Goal: Transaction & Acquisition: Subscribe to service/newsletter

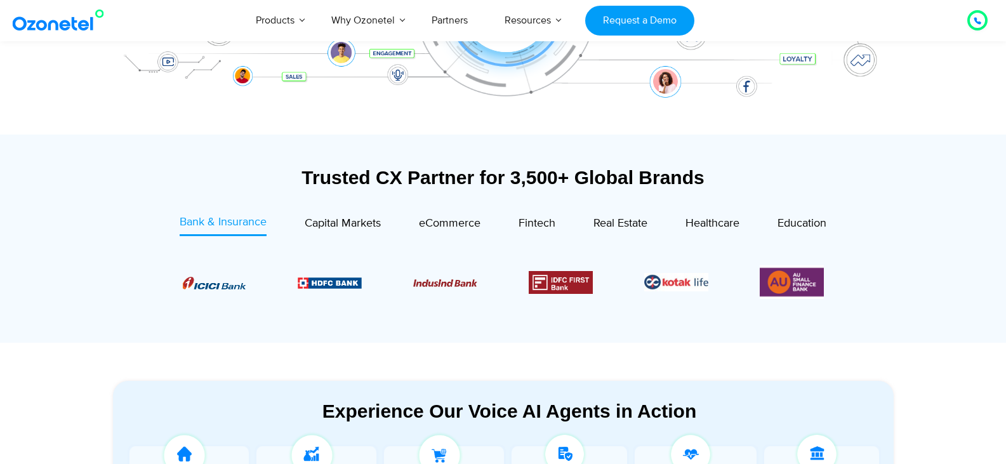
scroll to position [275, 0]
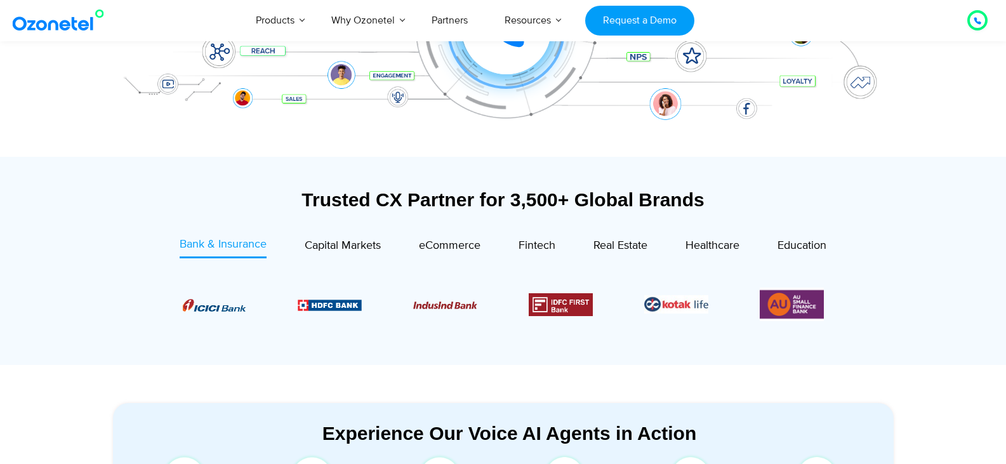
click at [616, 36] on "Products AI & CX Voice AI Agents Agent Assist Voice of Customer Quality Audits …" at bounding box center [465, 20] width 456 height 42
click at [626, 23] on link "Request a Demo" at bounding box center [639, 21] width 109 height 30
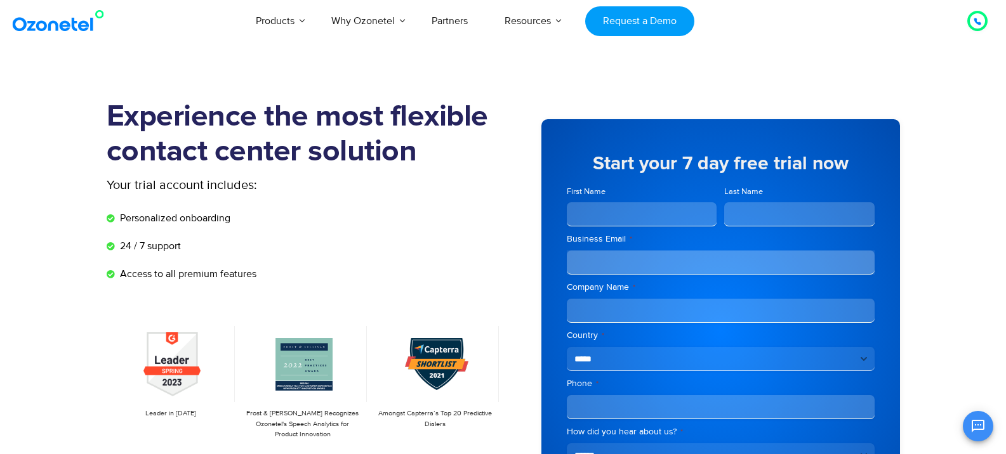
click at [605, 217] on input "First Name" at bounding box center [642, 214] width 150 height 24
click at [974, 18] on icon at bounding box center [977, 22] width 8 height 8
click at [967, 41] on div "Products AI & CX Voice AI Agents Agent Assist Voice of Customer Quality Audits …" at bounding box center [585, 21] width 822 height 42
click at [973, 15] on div at bounding box center [977, 20] width 8 height 15
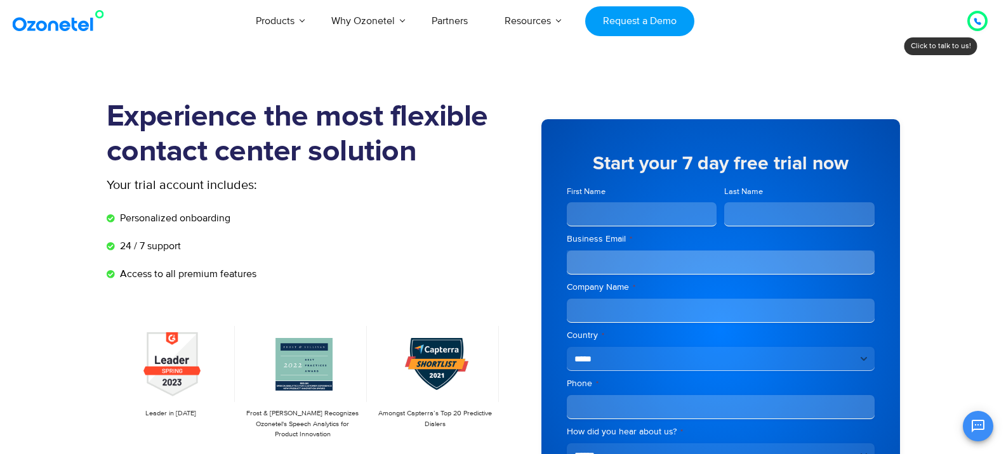
click at [973, 18] on icon at bounding box center [977, 22] width 8 height 8
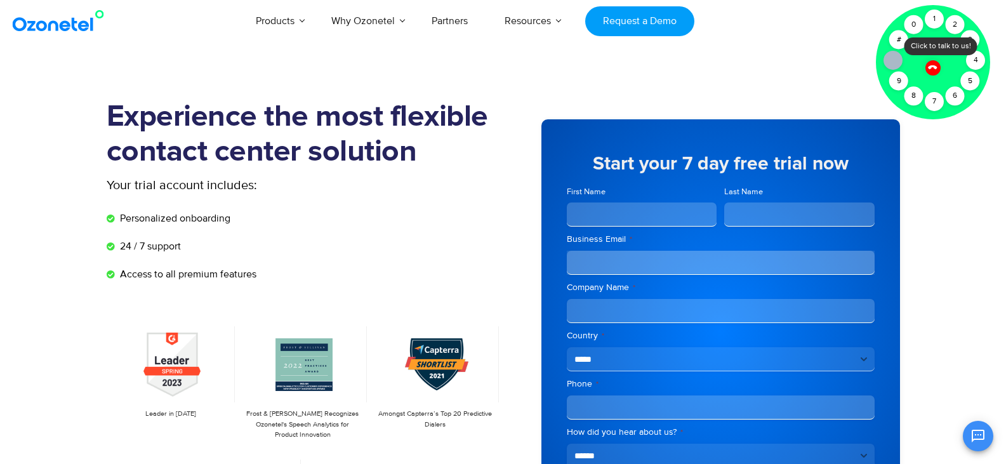
click at [968, 28] on div at bounding box center [933, 62] width 114 height 114
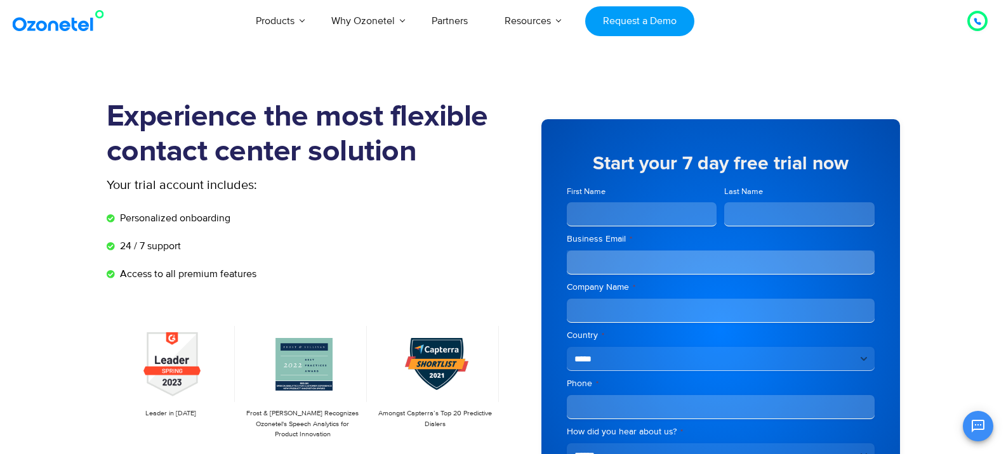
click at [968, 31] on div at bounding box center [977, 21] width 20 height 20
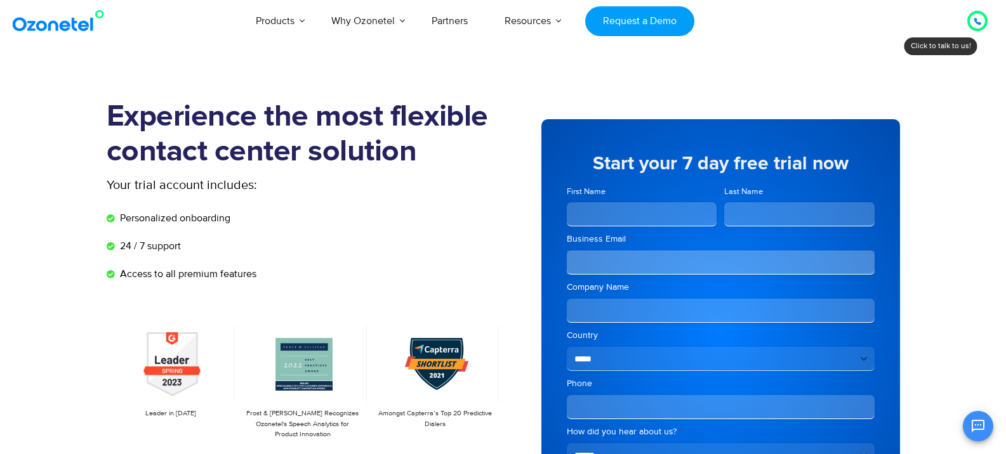
click at [975, 20] on icon at bounding box center [977, 21] width 6 height 6
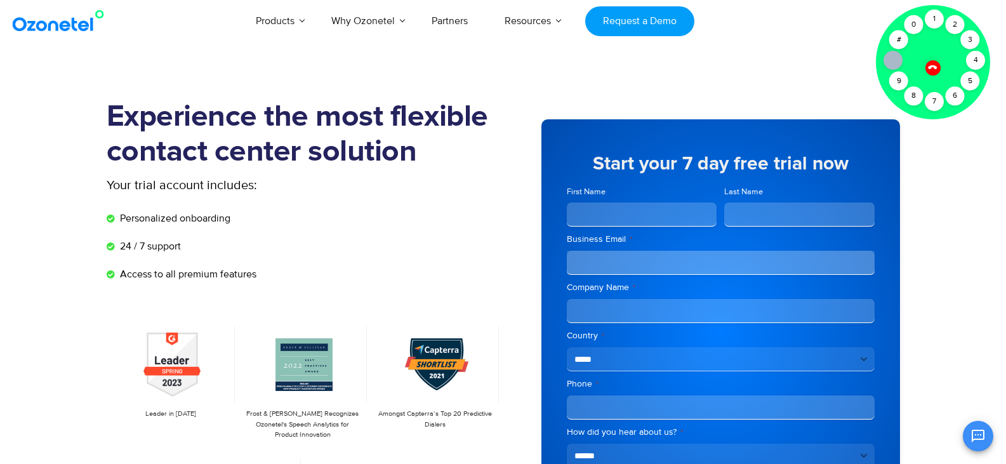
click at [961, 76] on div at bounding box center [933, 62] width 114 height 114
click at [977, 21] on div "Click to talk to us! Call ended 1 2 3 4 5 6 7 8 9 # 0" at bounding box center [977, 21] width 0 height 0
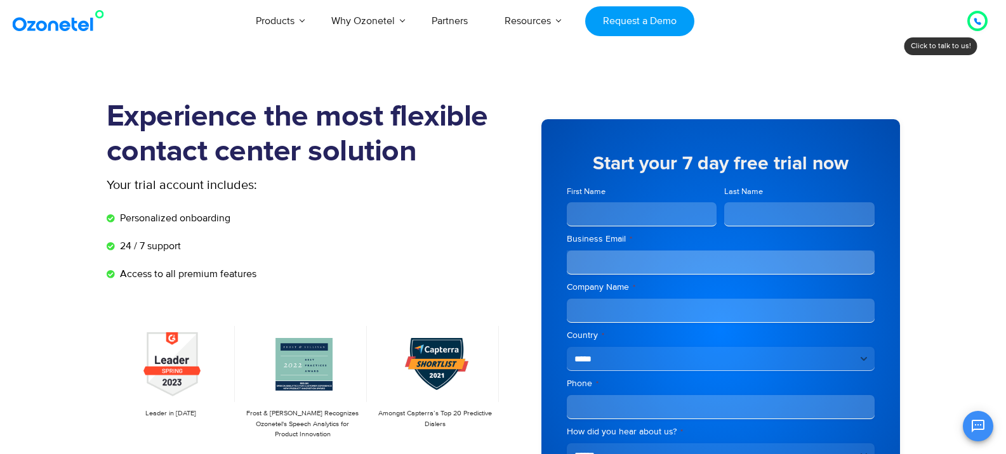
click at [975, 22] on icon at bounding box center [977, 21] width 6 height 6
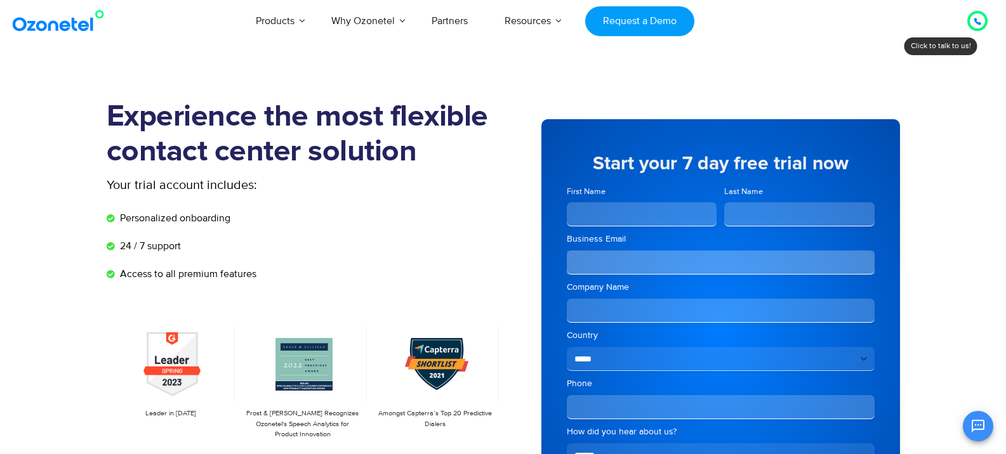
click at [981, 15] on div at bounding box center [977, 20] width 15 height 15
click at [977, 22] on icon at bounding box center [977, 22] width 8 height 8
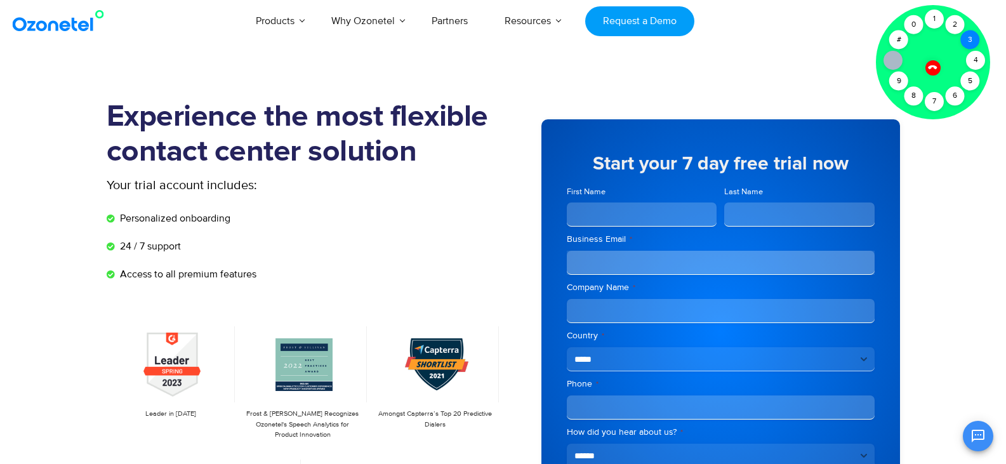
click at [977, 21] on div "Click to talk to us! Call ended 1 2 3 4 5 6 7 8 9 # 0" at bounding box center [977, 21] width 0 height 0
click at [973, 34] on div "3" at bounding box center [970, 39] width 19 height 19
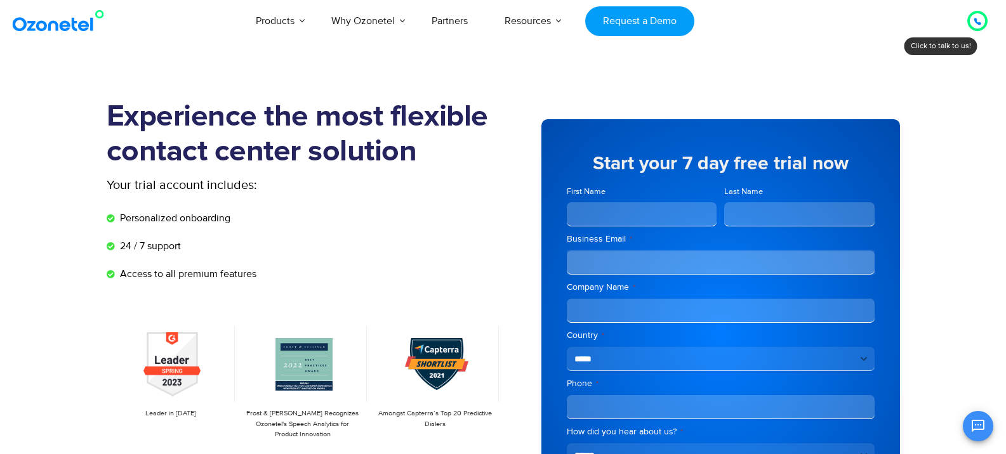
click at [973, 31] on div at bounding box center [977, 21] width 20 height 20
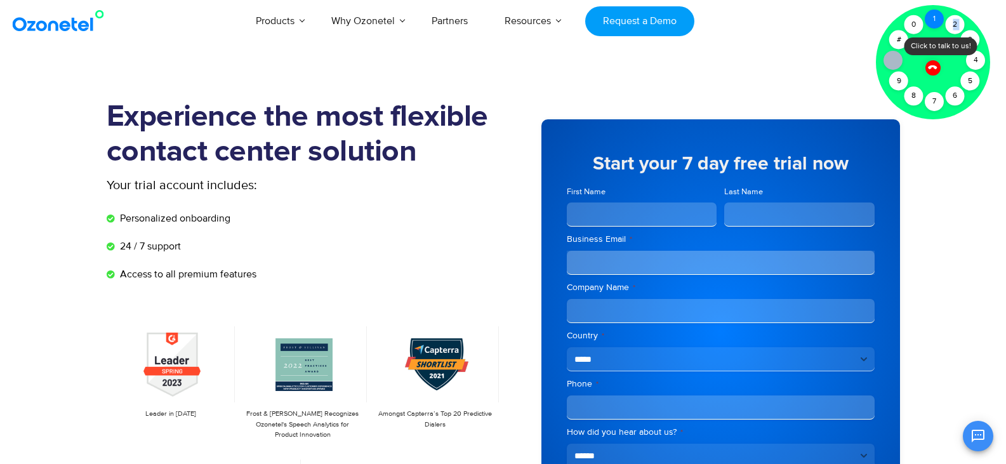
click at [973, 34] on div "3" at bounding box center [970, 39] width 19 height 19
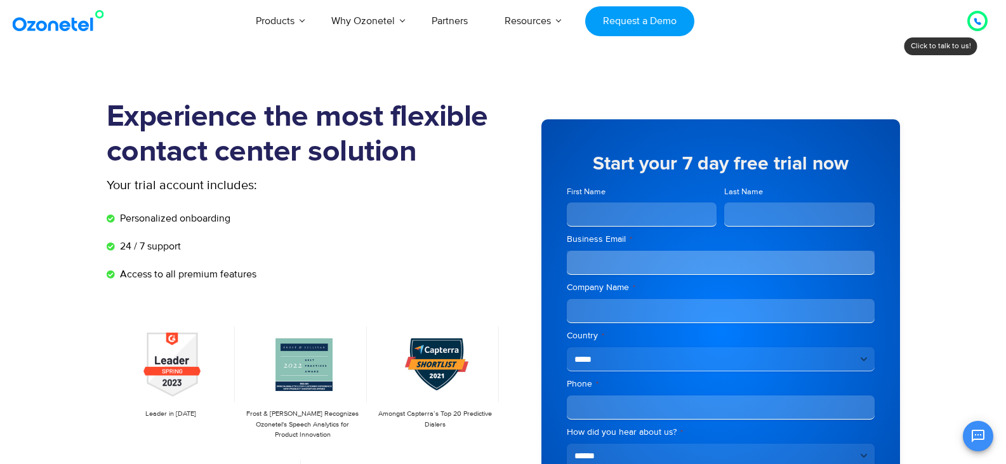
click at [973, 31] on div at bounding box center [977, 21] width 20 height 20
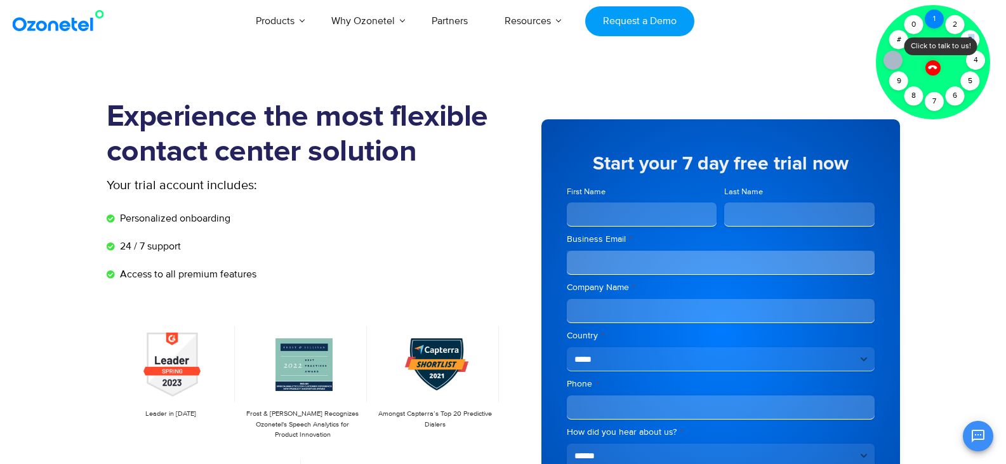
click at [973, 34] on div "3" at bounding box center [970, 39] width 19 height 19
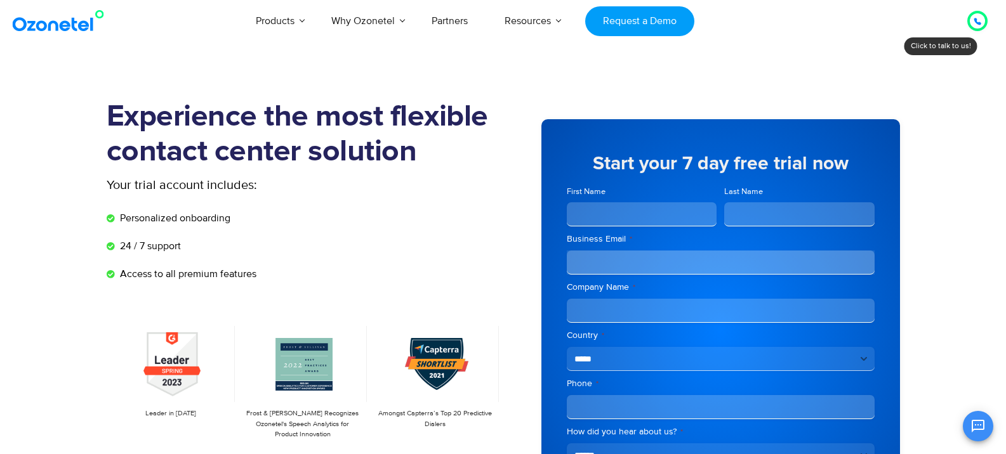
click at [977, 21] on div "Click to talk to us! Call ended 1 2 3 4 5 6 7 8 9 # 0" at bounding box center [977, 21] width 0 height 0
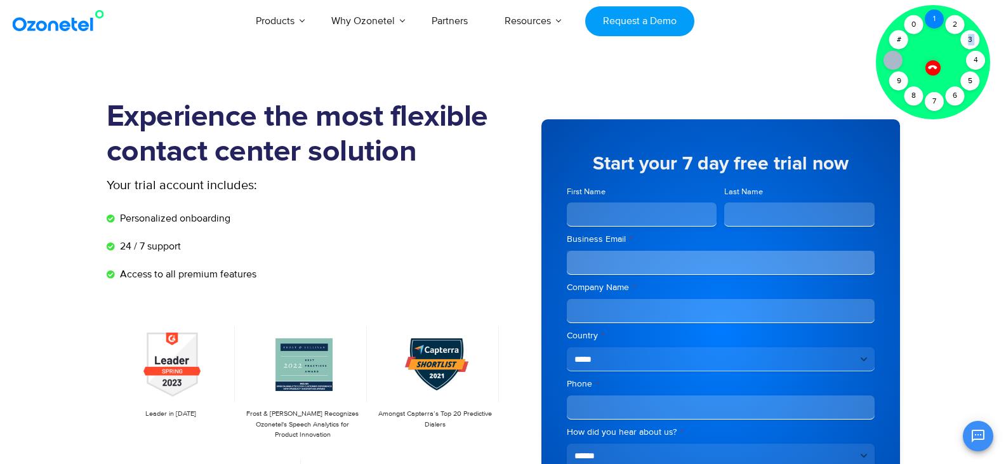
click at [973, 34] on div "3" at bounding box center [970, 39] width 19 height 19
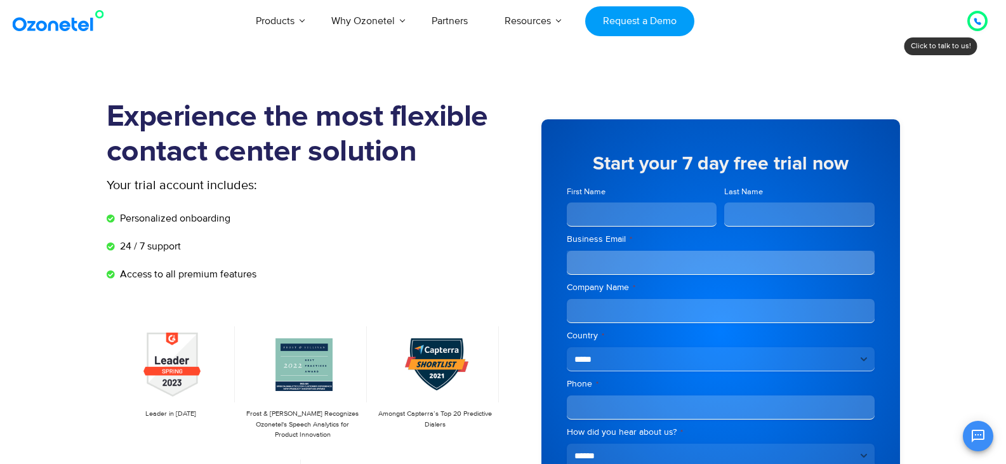
click at [977, 21] on div "Click to talk to us! Call ended 1 2 3 4 5 6 7 8 9 # 0" at bounding box center [977, 21] width 0 height 0
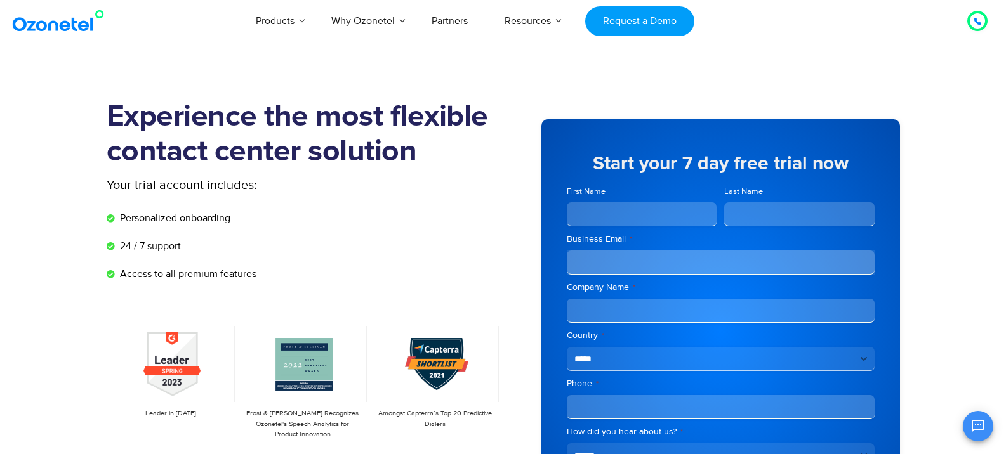
click at [916, 74] on section "Experience the most flexible contact center solution Your trial account include…" at bounding box center [503, 350] width 1006 height 564
click at [977, 16] on div at bounding box center [977, 20] width 8 height 15
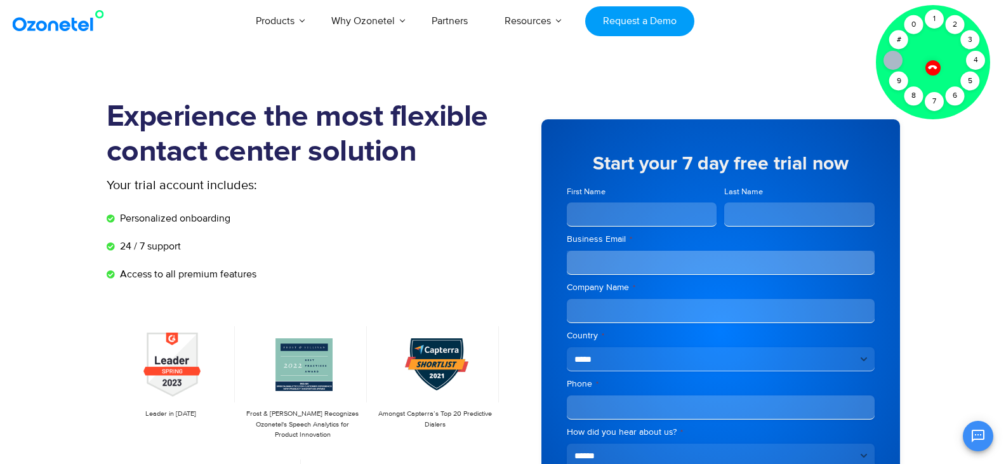
click at [895, 54] on div at bounding box center [892, 60] width 19 height 19
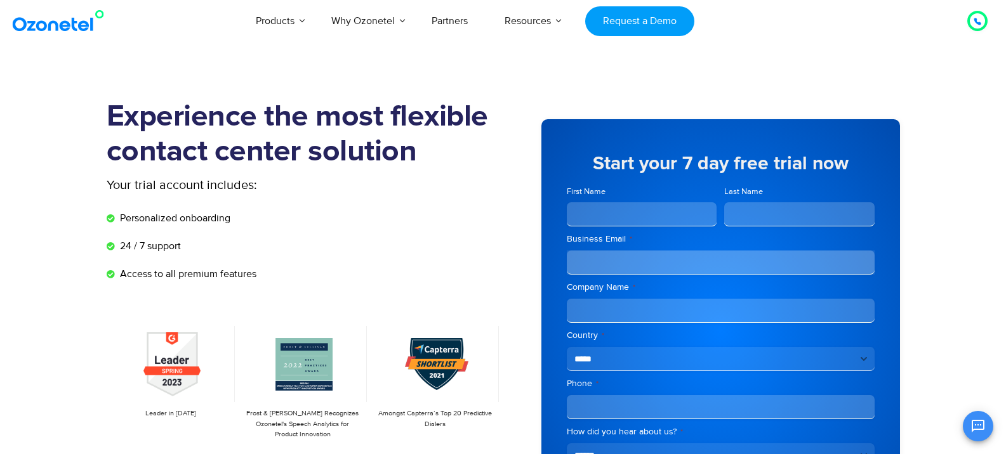
click at [977, 15] on div at bounding box center [977, 20] width 8 height 15
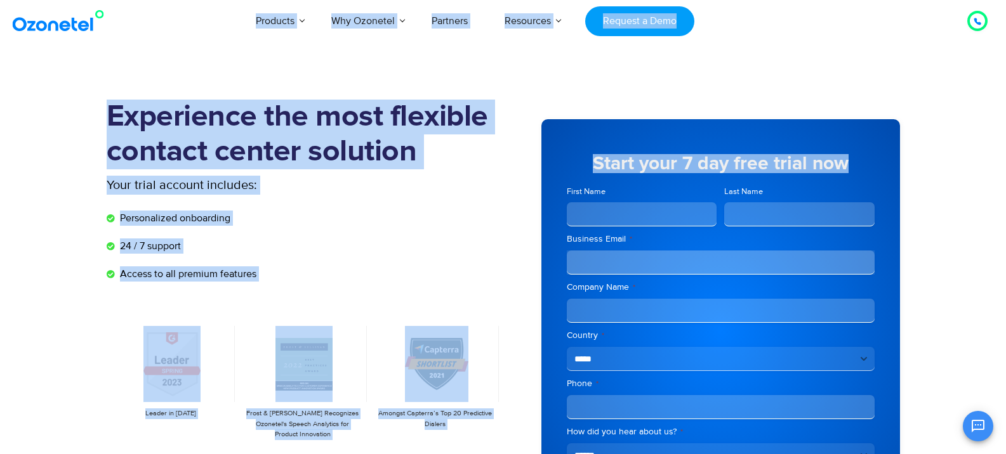
click at [975, 20] on icon at bounding box center [977, 21] width 6 height 6
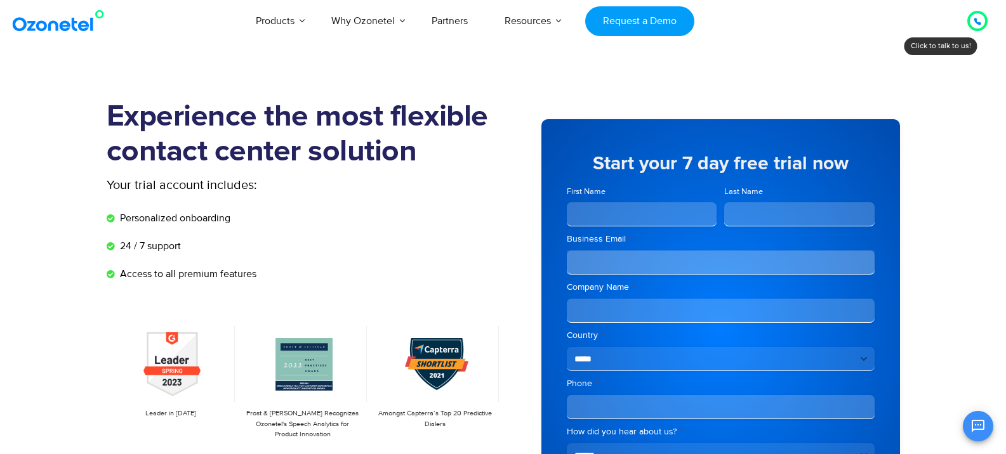
click at [973, 23] on icon at bounding box center [977, 22] width 8 height 8
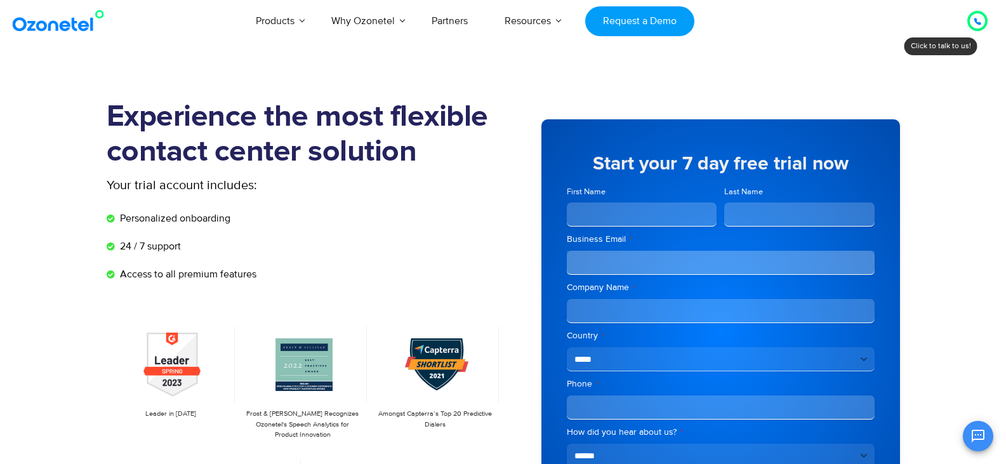
click at [970, 29] on div at bounding box center [977, 20] width 15 height 15
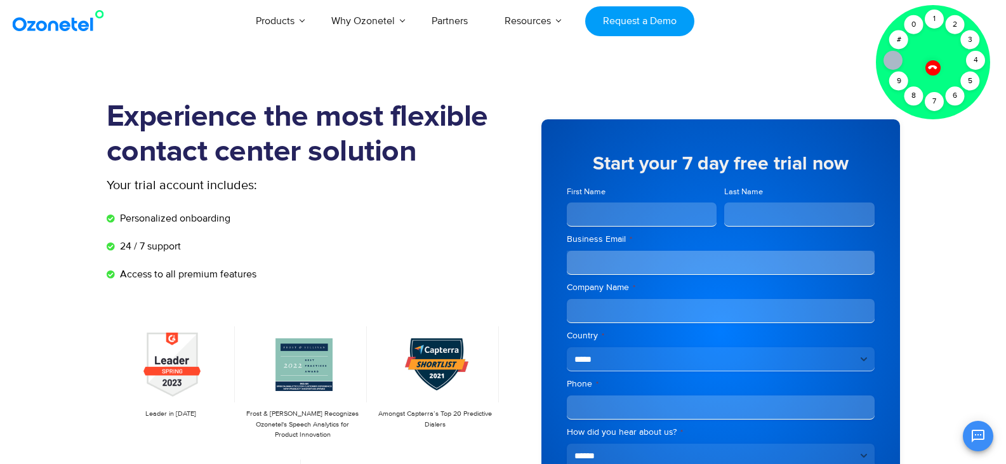
click at [937, 67] on icon at bounding box center [932, 67] width 9 height 9
